Goal: Navigation & Orientation: Find specific page/section

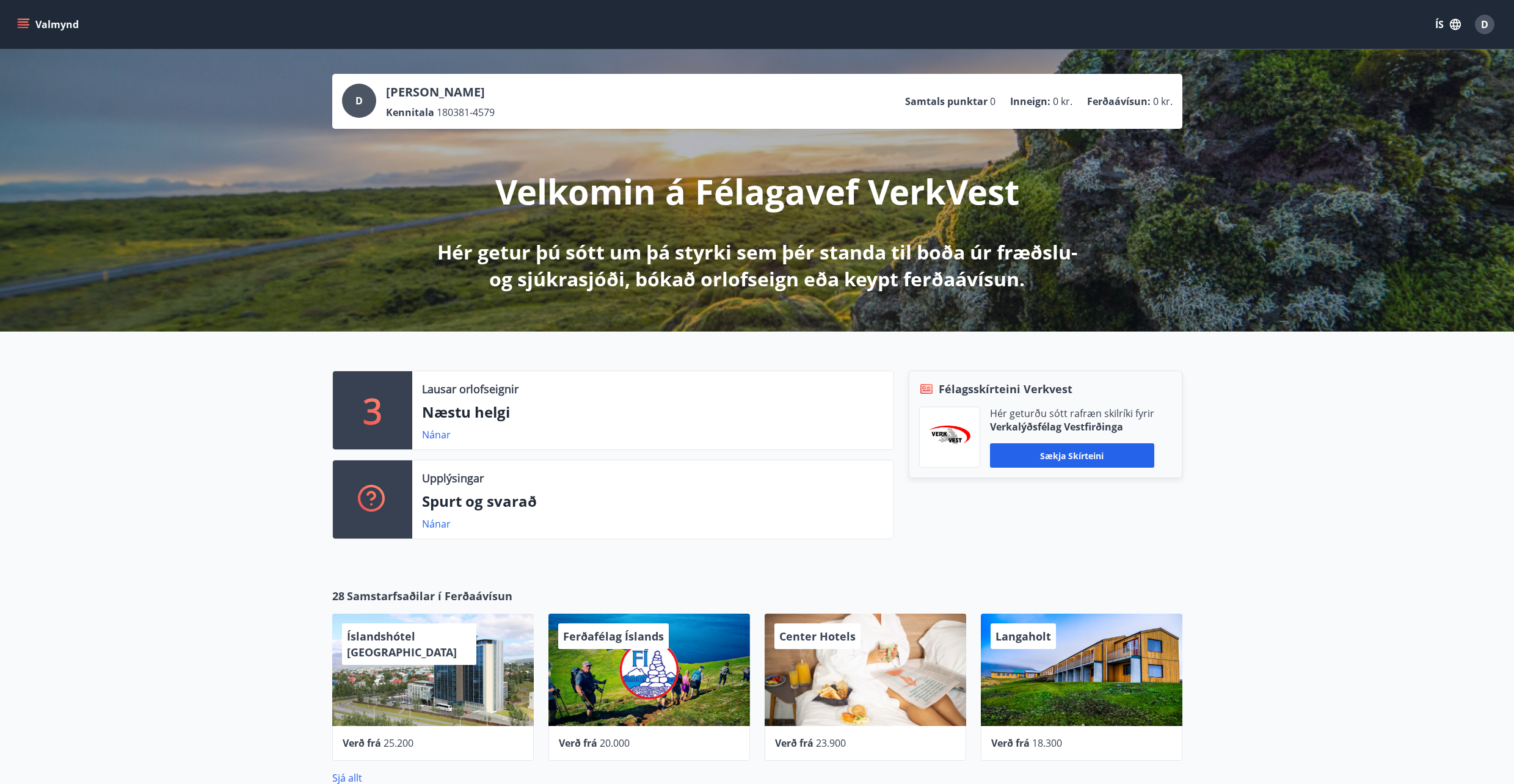
click at [15, 24] on button "Valmynd" at bounding box center [49, 25] width 69 height 22
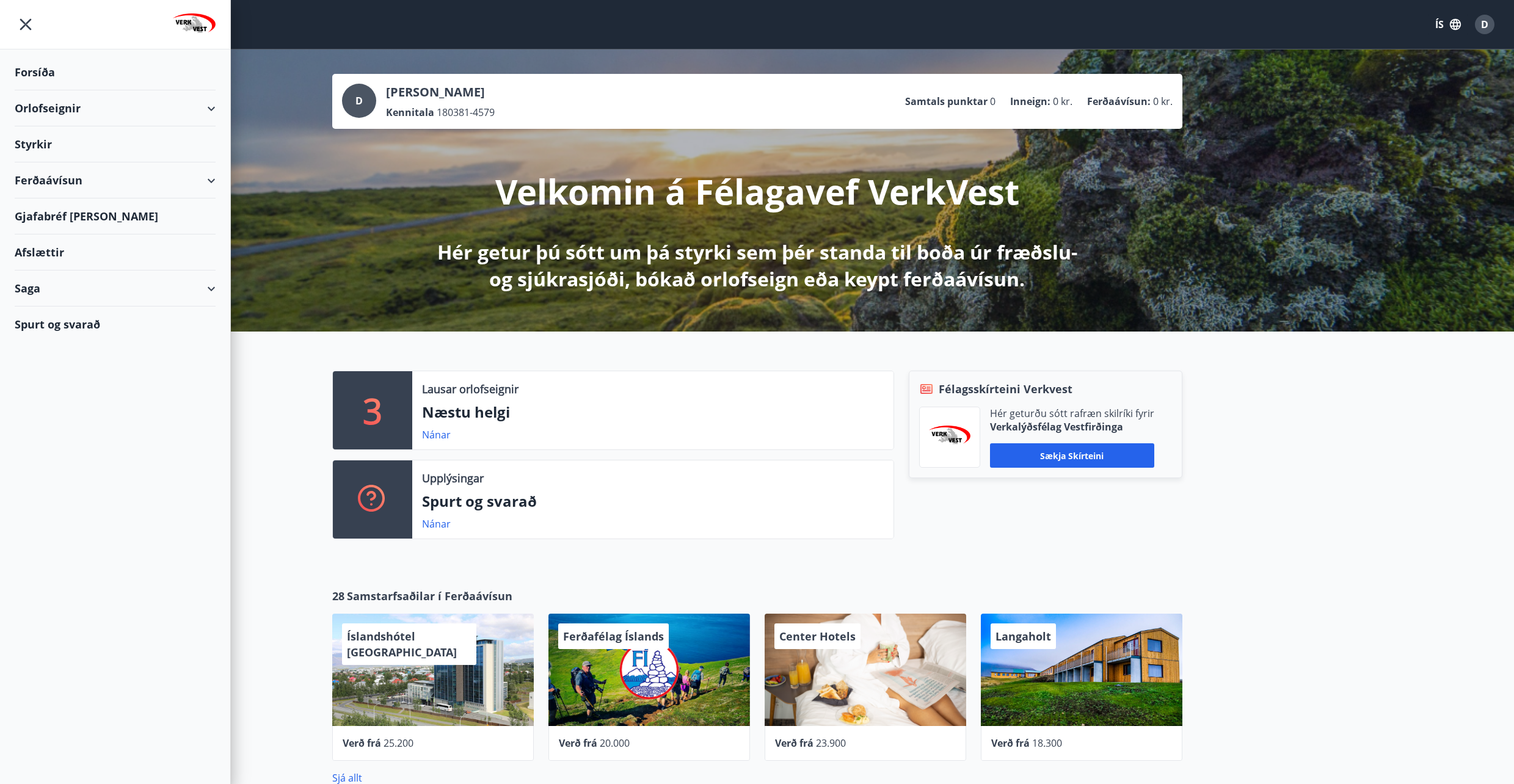
click at [26, 27] on icon "menu" at bounding box center [26, 25] width 22 height 22
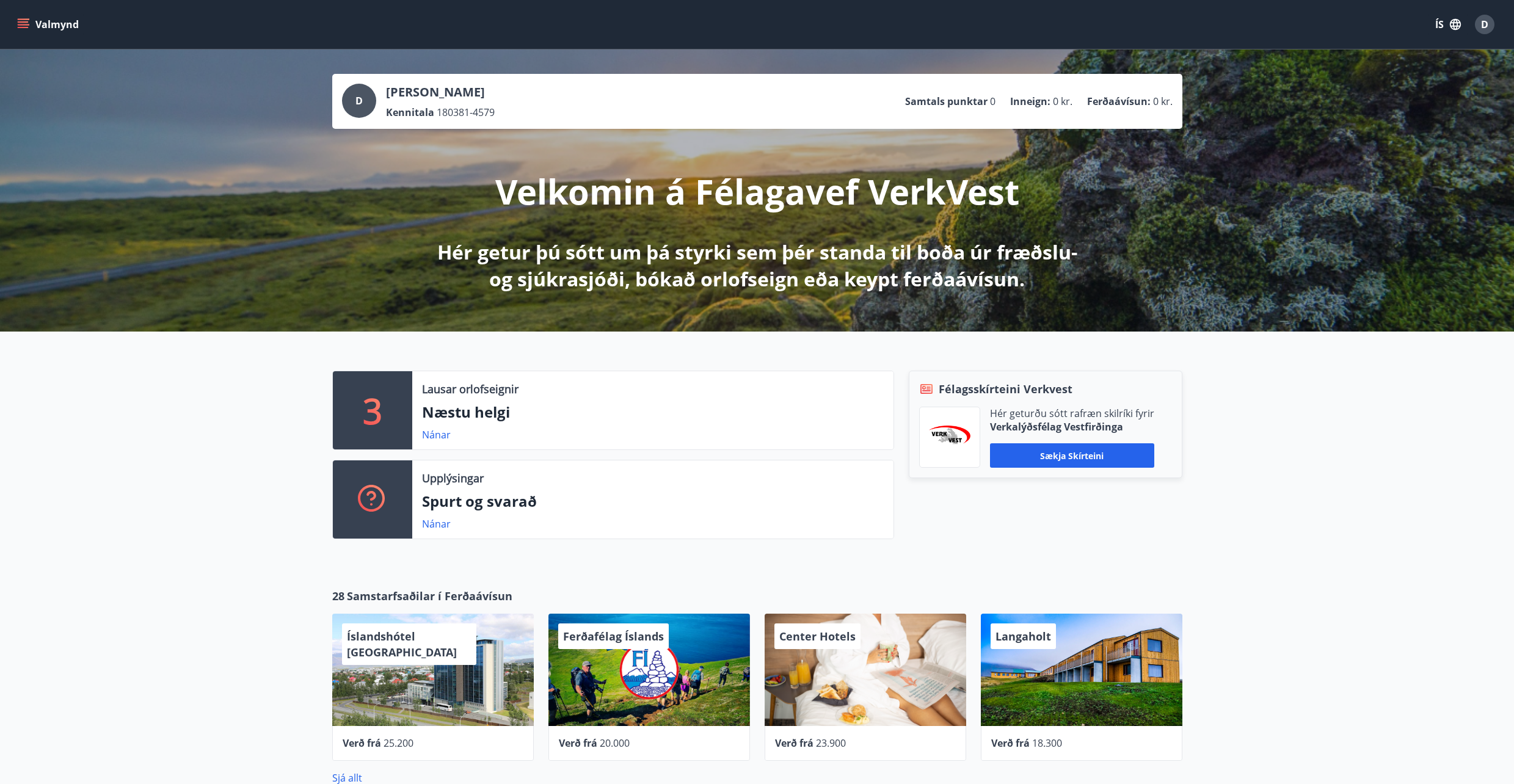
click at [26, 27] on icon "menu" at bounding box center [23, 27] width 11 height 1
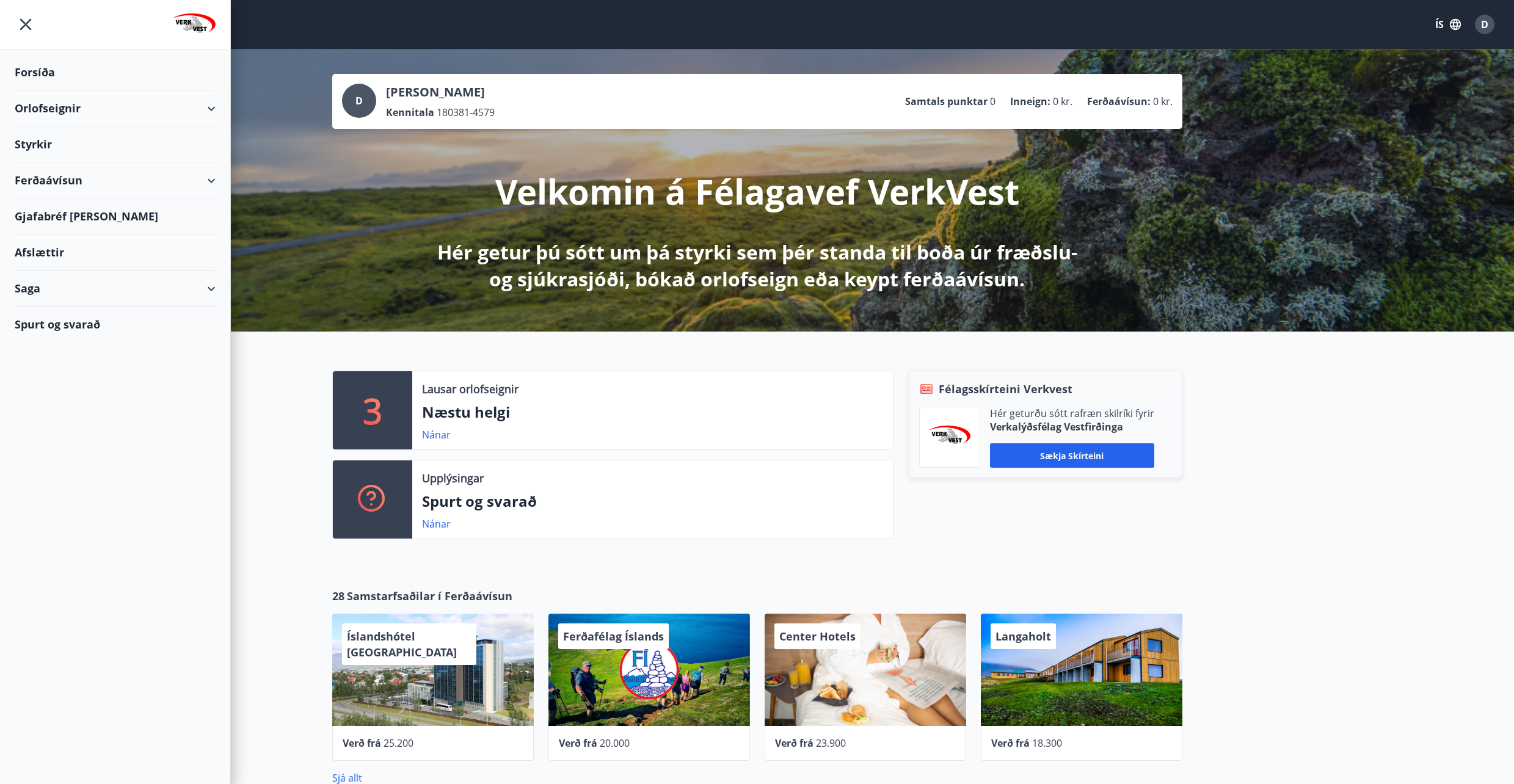
click at [1443, 21] on button "ÍS" at bounding box center [1447, 25] width 39 height 22
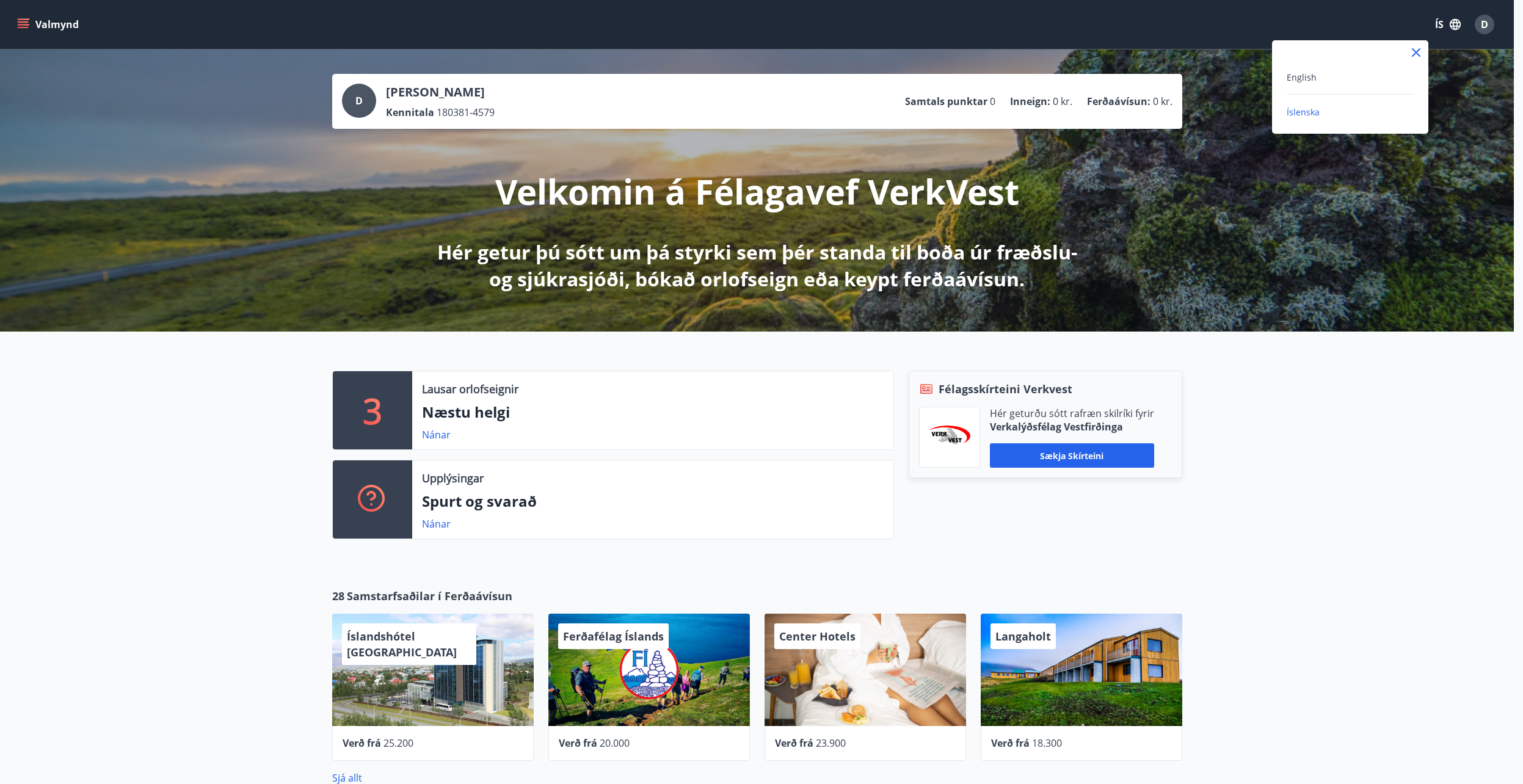
click at [1274, 82] on div "English Íslenska" at bounding box center [1350, 94] width 156 height 50
click at [1290, 77] on span "English" at bounding box center [1301, 78] width 30 height 12
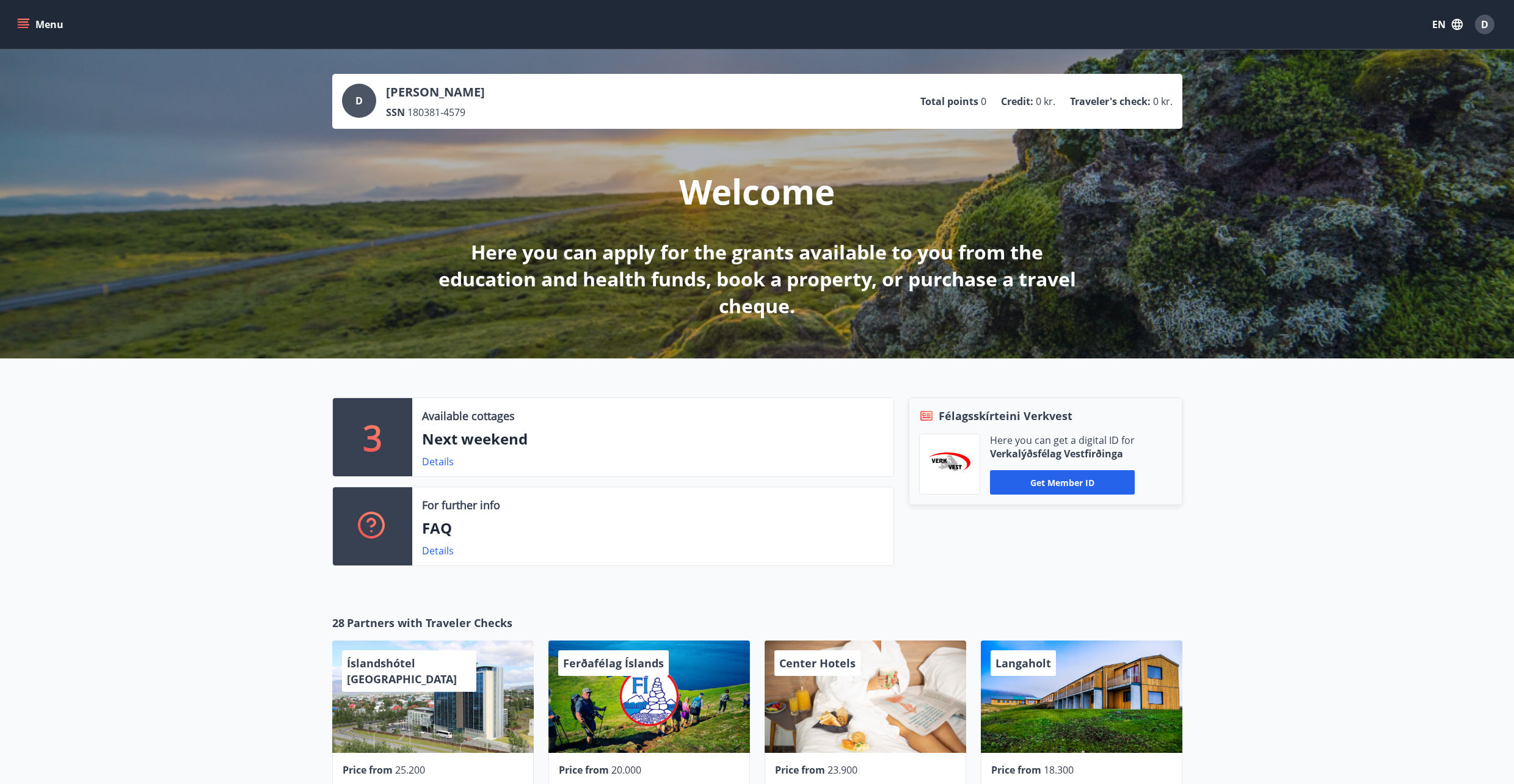
click at [19, 25] on icon "menu" at bounding box center [23, 24] width 12 height 12
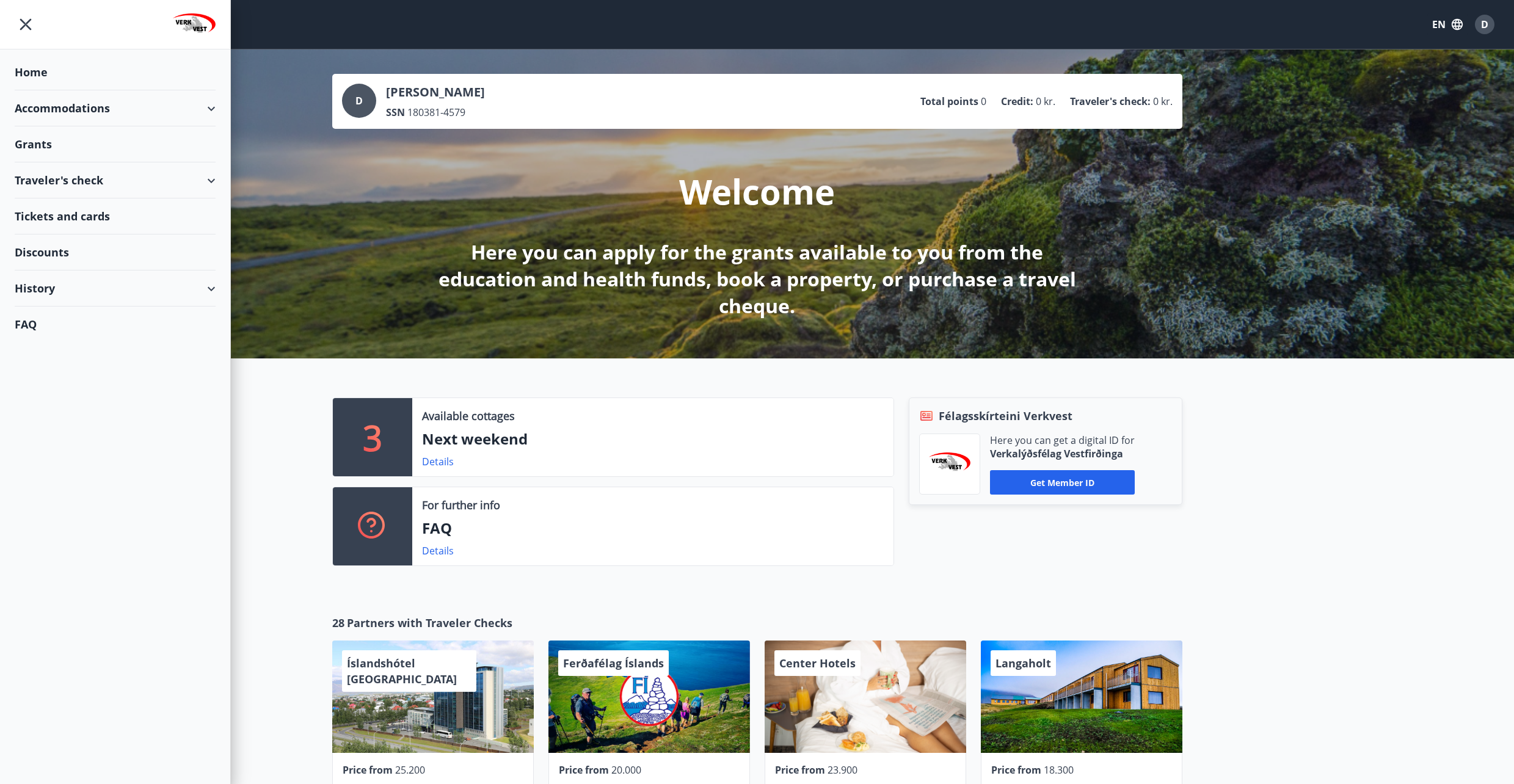
click at [55, 289] on div "History" at bounding box center [115, 288] width 201 height 36
